Goal: Task Accomplishment & Management: Use online tool/utility

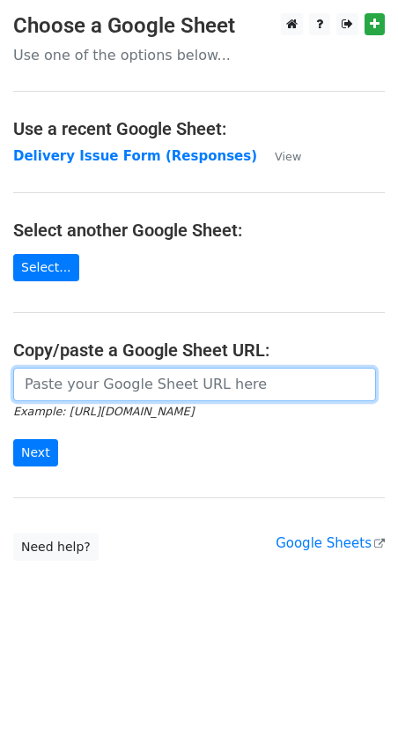
click at [94, 372] on input "url" at bounding box center [194, 384] width 363 height 33
paste input "[URL][DOMAIN_NAME]"
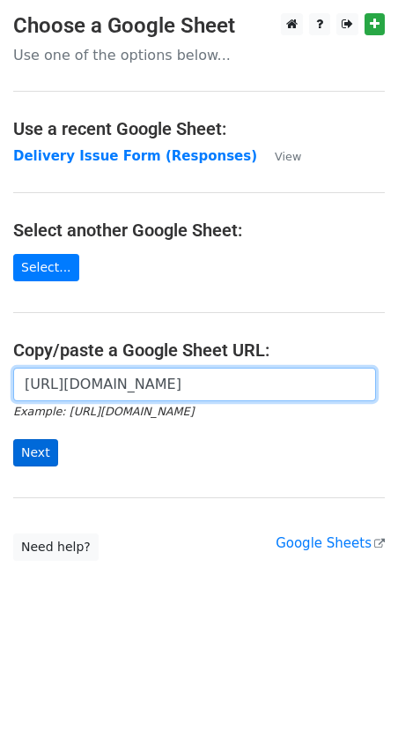
type input "[URL][DOMAIN_NAME]"
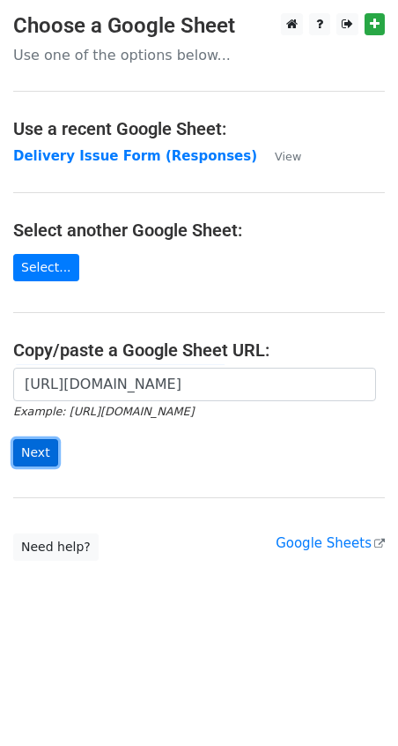
scroll to position [0, 0]
click at [34, 441] on input "Next" at bounding box center [35, 452] width 45 height 27
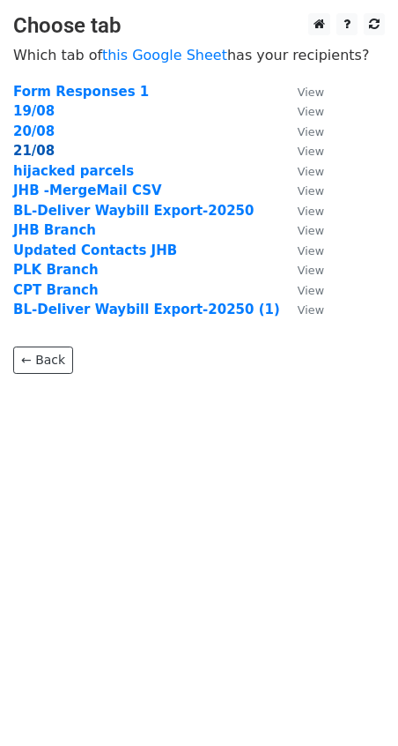
click at [33, 155] on strong "21/08" at bounding box center [33, 151] width 41 height 16
click at [33, 150] on strong "21/08" at bounding box center [33, 151] width 41 height 16
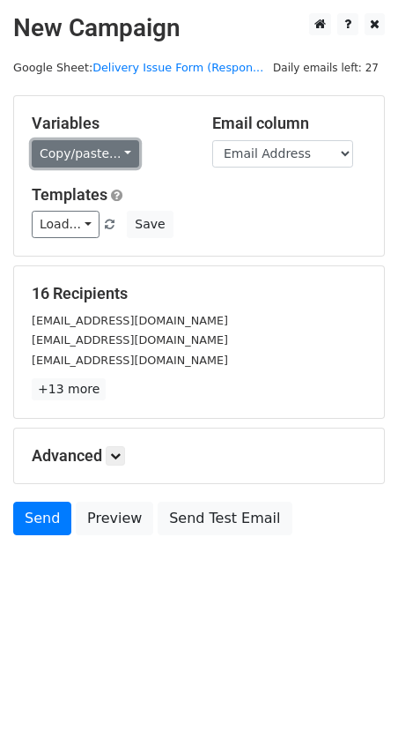
click at [120, 152] on link "Copy/paste..." at bounding box center [86, 153] width 108 height 27
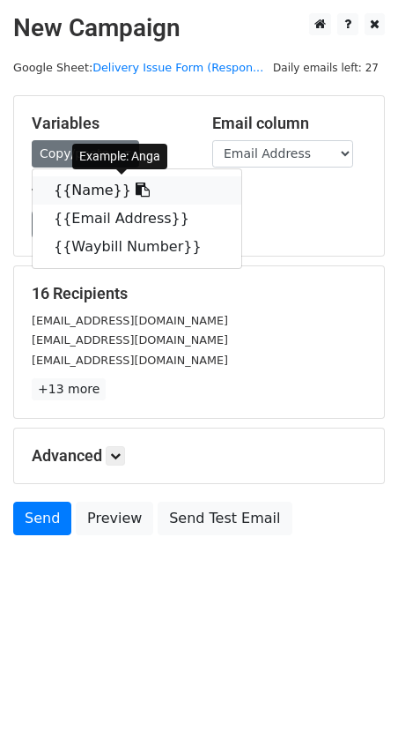
click at [87, 190] on link "{{Name}}" at bounding box center [137, 190] width 209 height 28
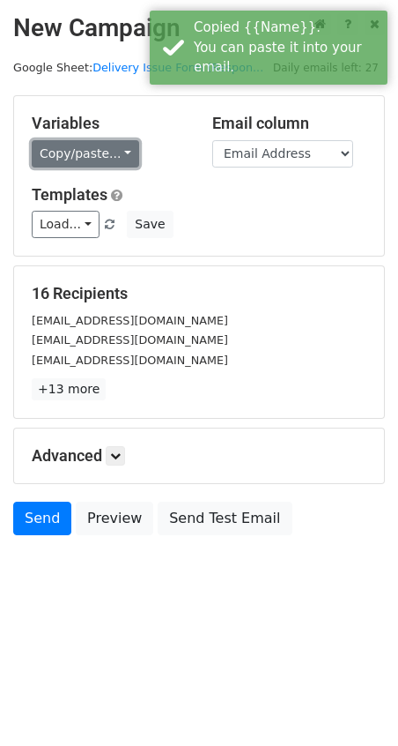
click at [103, 153] on link "Copy/paste..." at bounding box center [86, 153] width 108 height 27
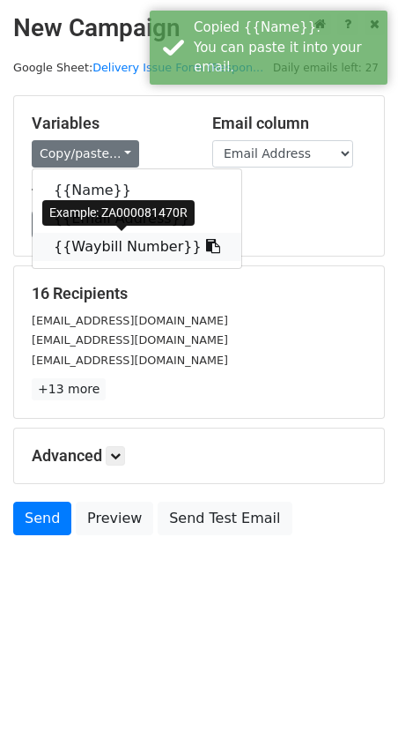
click at [109, 248] on link "{{Waybill Number}}" at bounding box center [137, 247] width 209 height 28
